Goal: Navigation & Orientation: Go to known website

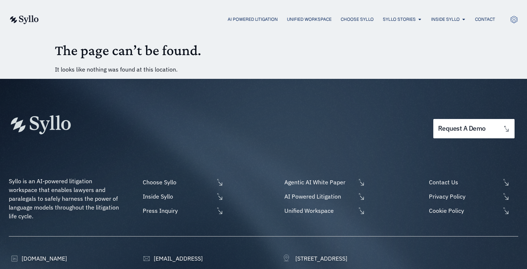
click at [26, 17] on img at bounding box center [24, 19] width 30 height 9
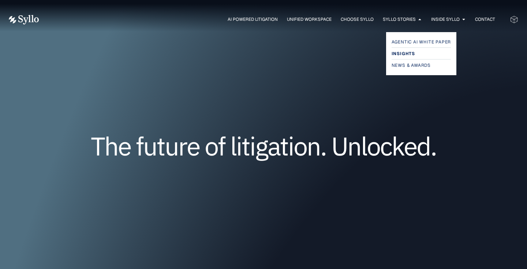
click at [403, 51] on span "Insights" at bounding box center [402, 53] width 23 height 9
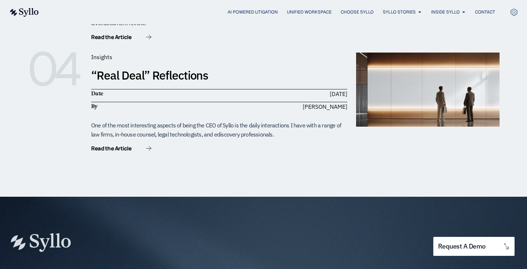
scroll to position [717, 0]
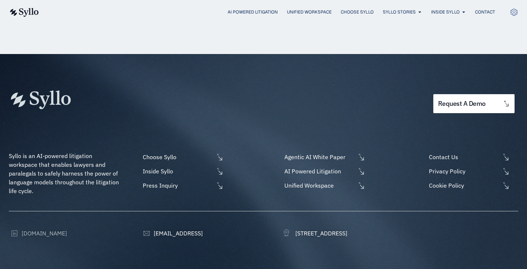
click at [33, 229] on span "[DOMAIN_NAME]" at bounding box center [43, 233] width 47 height 9
